Goal: Contribute content: Share content

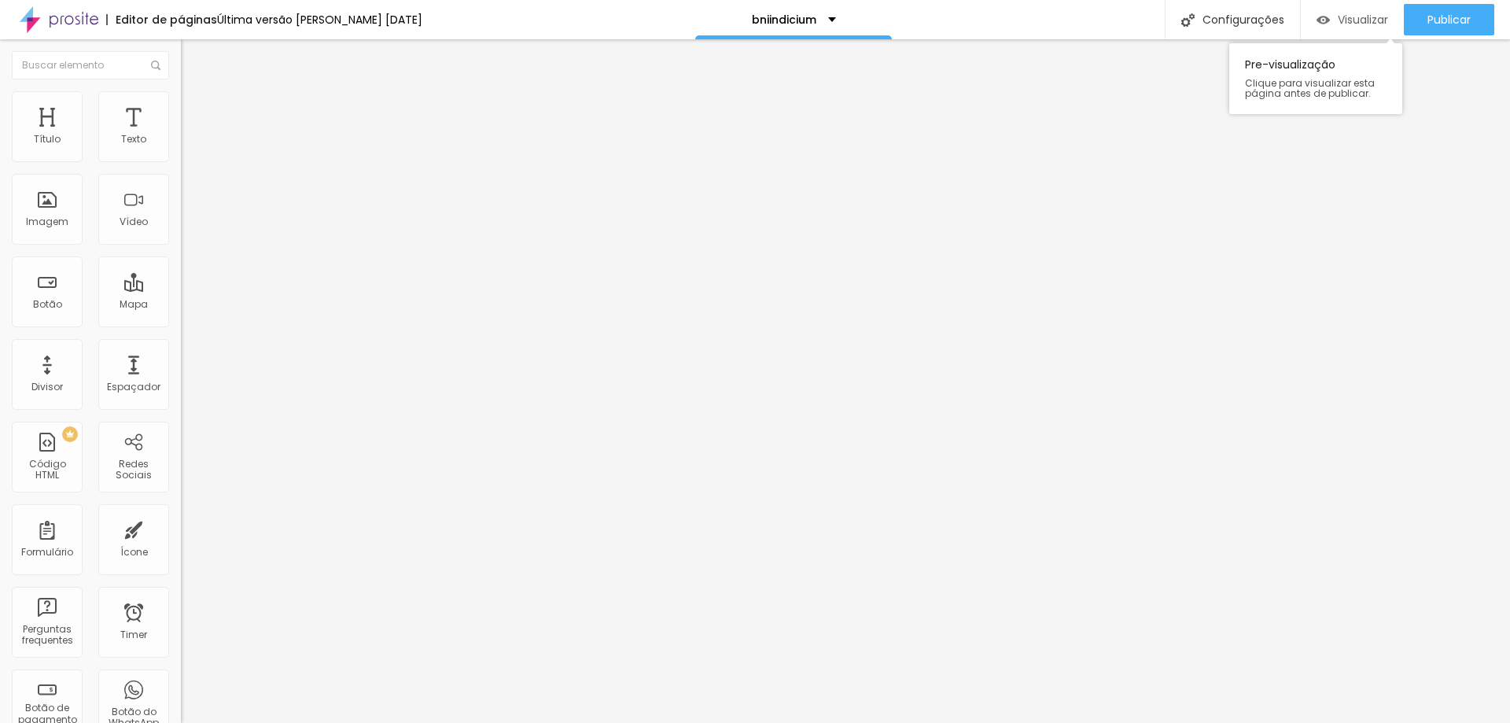
click at [1337, 9] on div "Visualizar" at bounding box center [1353, 19] width 72 height 31
click at [1469, 19] on span "Publicar" at bounding box center [1449, 19] width 43 height 13
click at [67, 437] on span "PREMIUM" at bounding box center [46, 434] width 53 height 6
click at [181, 148] on input "text" at bounding box center [275, 140] width 189 height 16
paste input "[URL][DOMAIN_NAME]"
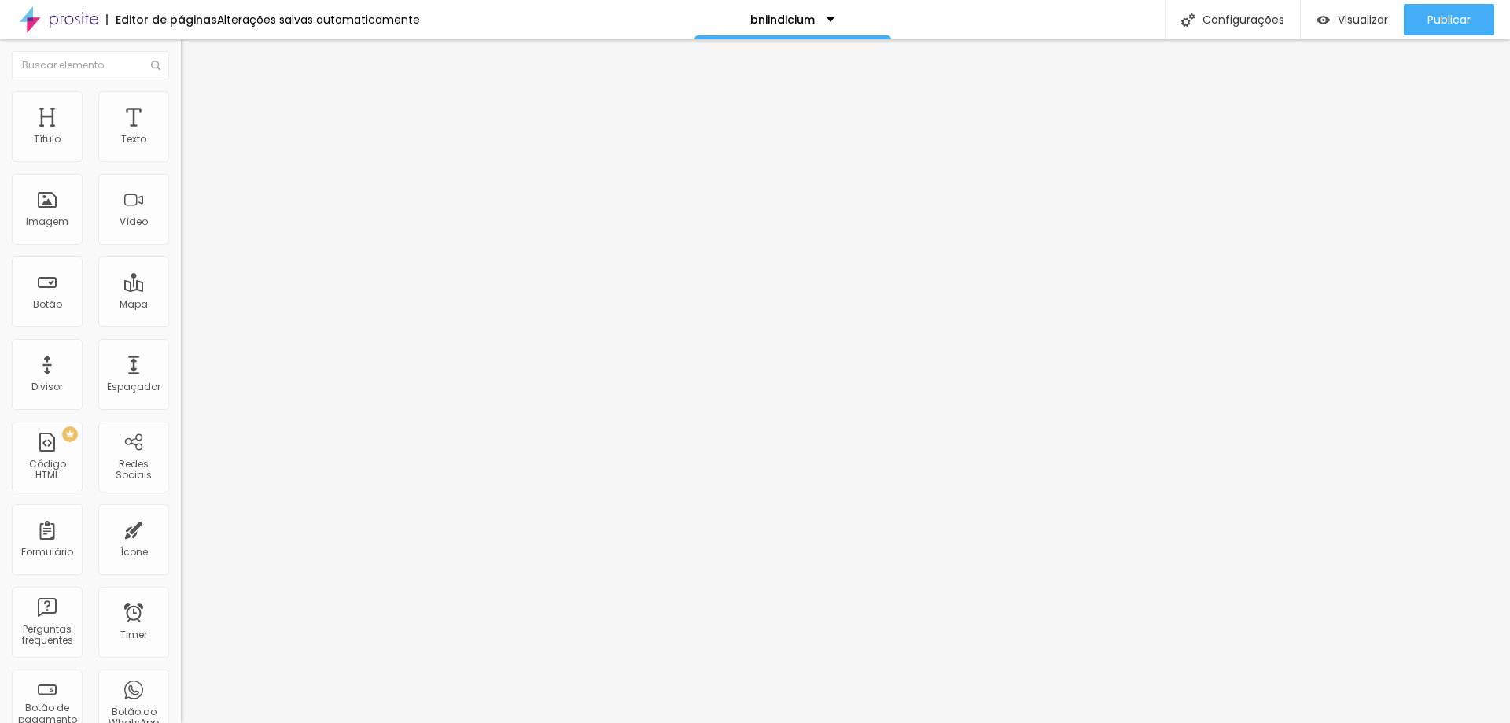
click at [181, 148] on input "[URL][DOMAIN_NAME]" at bounding box center [275, 140] width 189 height 16
paste input "shorts/nXNQF7XsgeA"
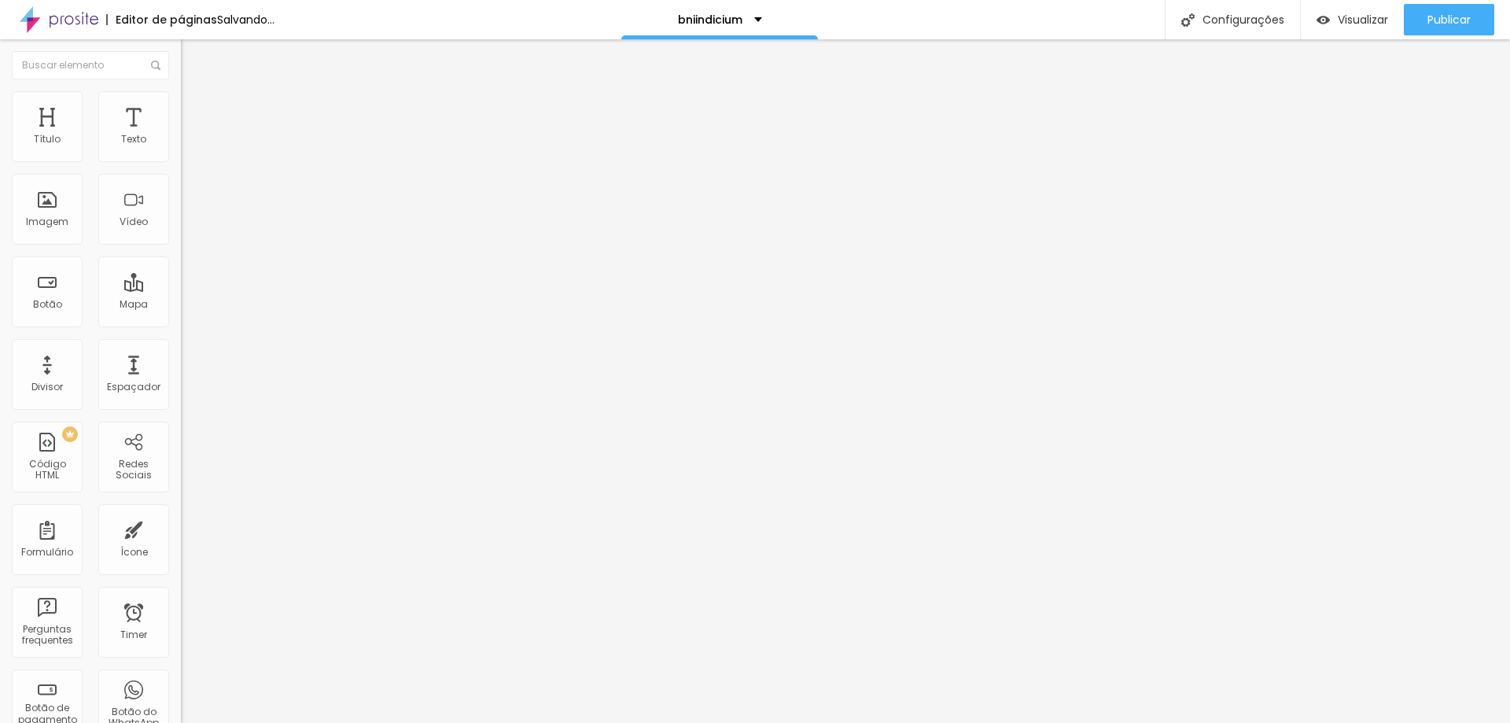
type input "[URL][DOMAIN_NAME]"
click at [181, 148] on input "[URL][DOMAIN_NAME]" at bounding box center [275, 140] width 189 height 16
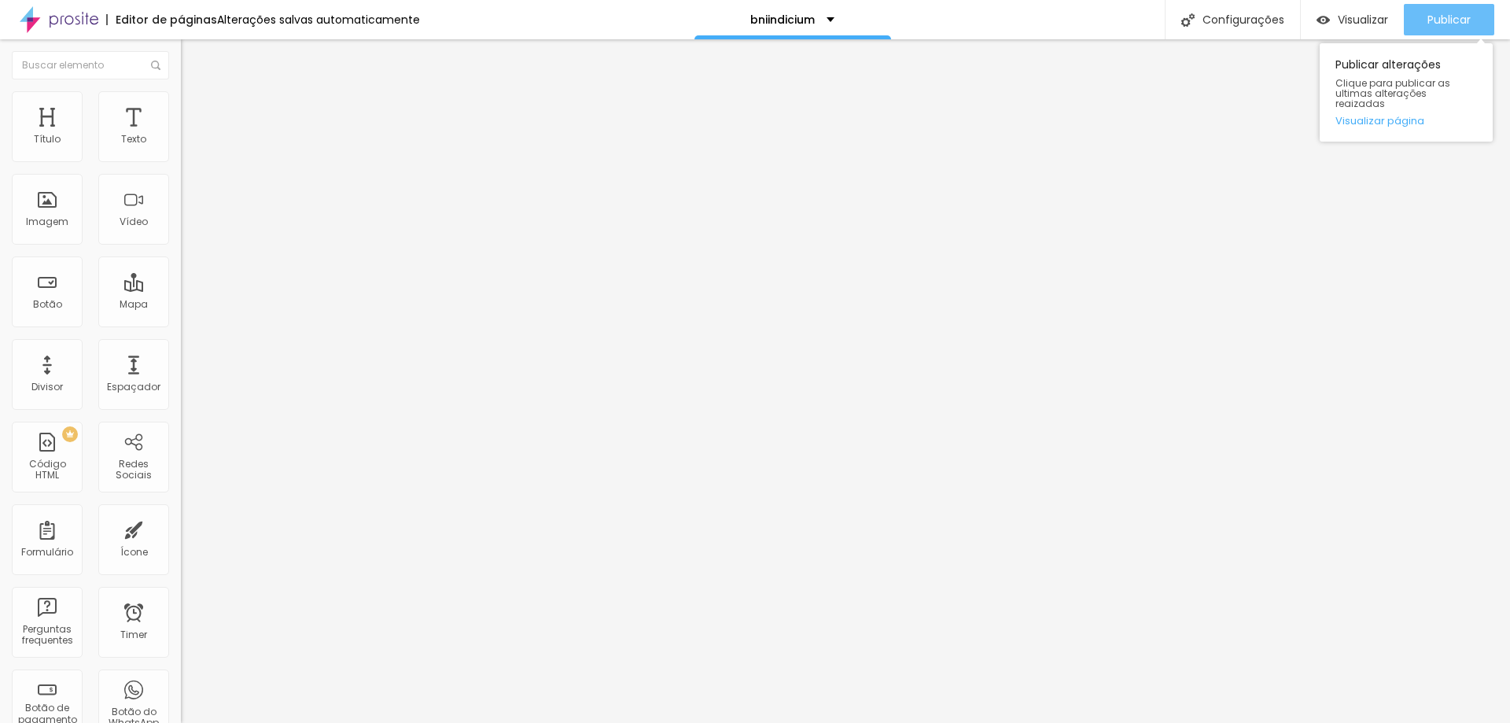
click at [1453, 7] on div "Publicar" at bounding box center [1449, 19] width 43 height 31
